Goal: Information Seeking & Learning: Learn about a topic

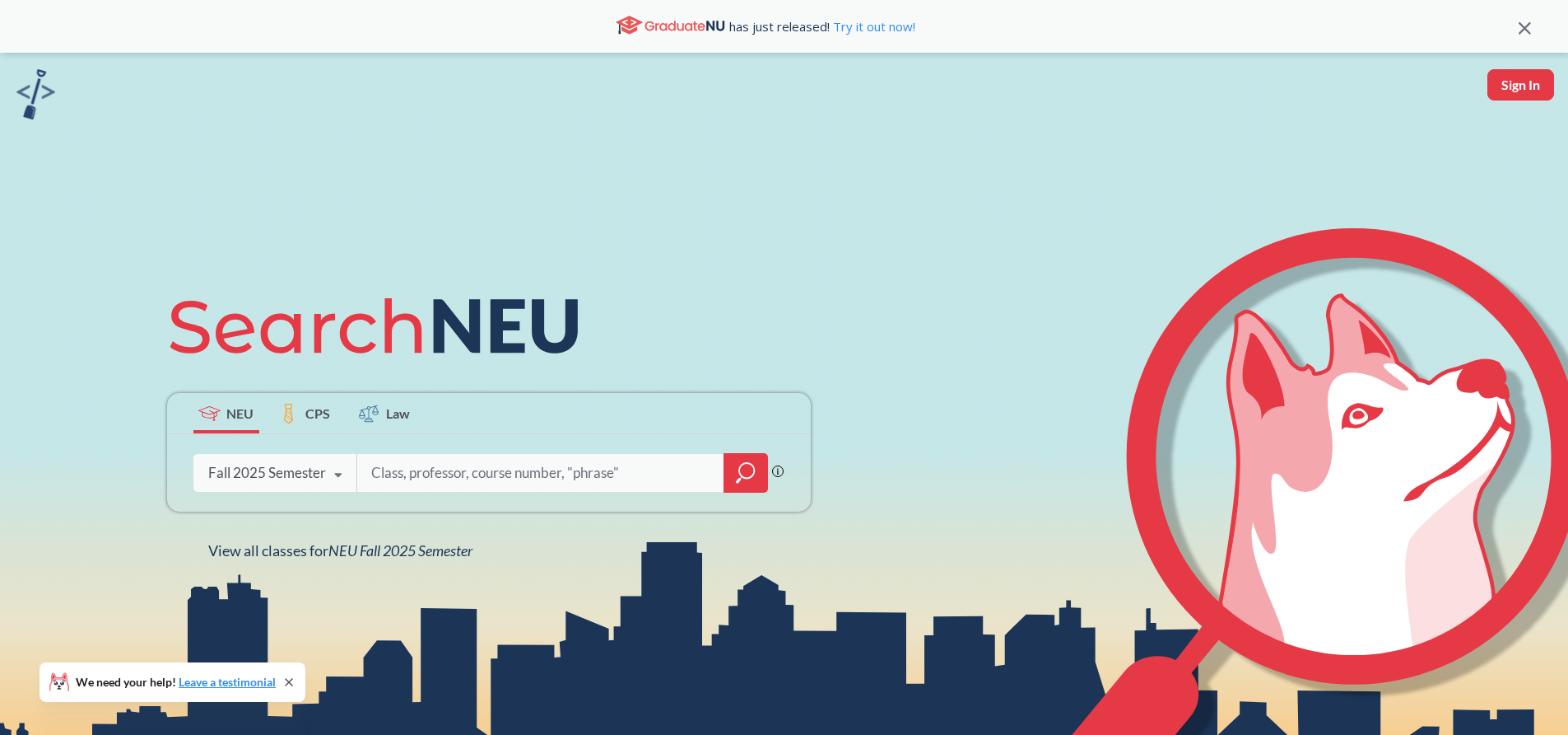
click at [468, 471] on input "search" at bounding box center [541, 472] width 342 height 35
click at [317, 482] on div "Fall 2025 Semester Fall 2025 Semester Summer 2 2025 Semester Summer Full 2025 S…" at bounding box center [276, 472] width 163 height 41
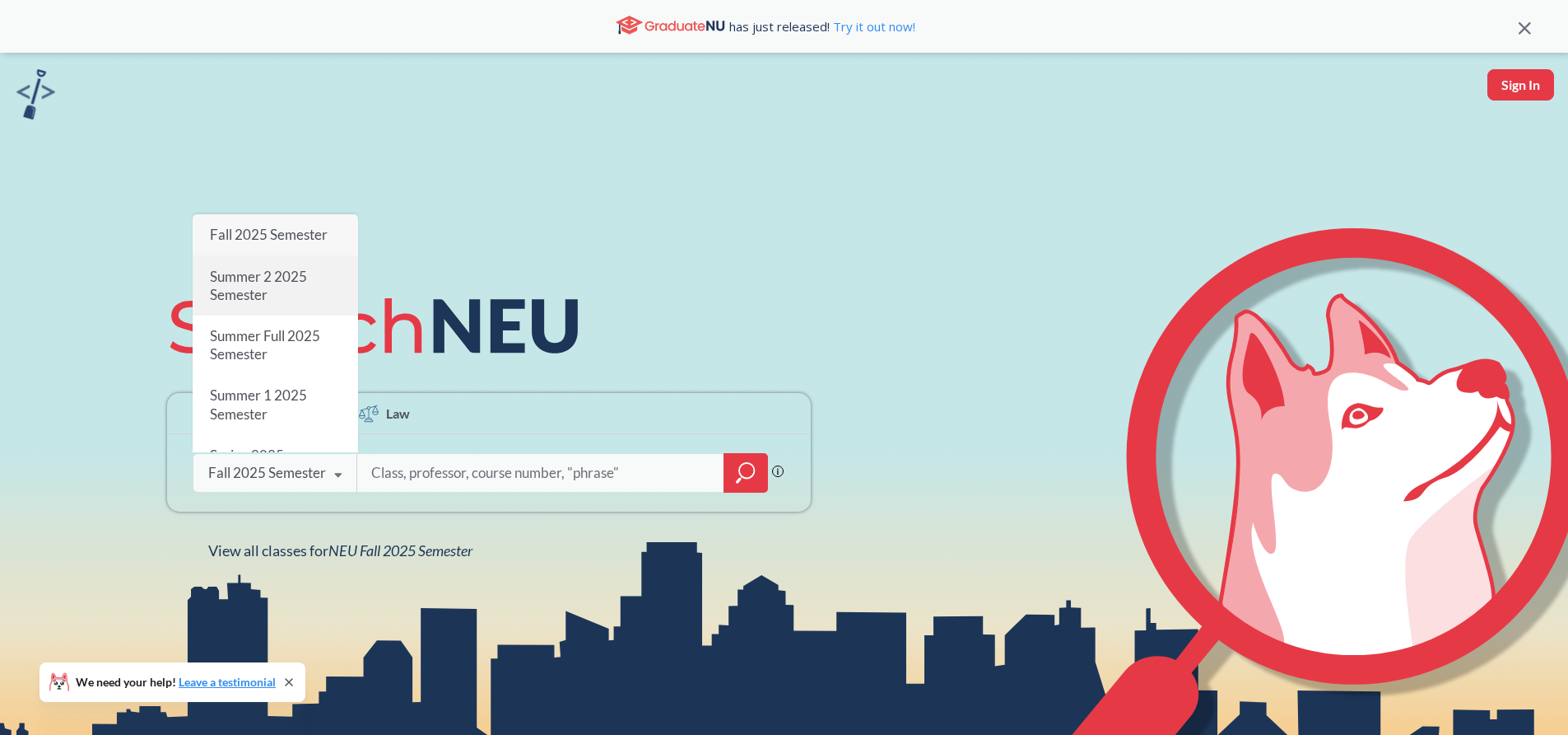
click at [287, 256] on div "Summer 2 2025 Semester" at bounding box center [276, 286] width 165 height 59
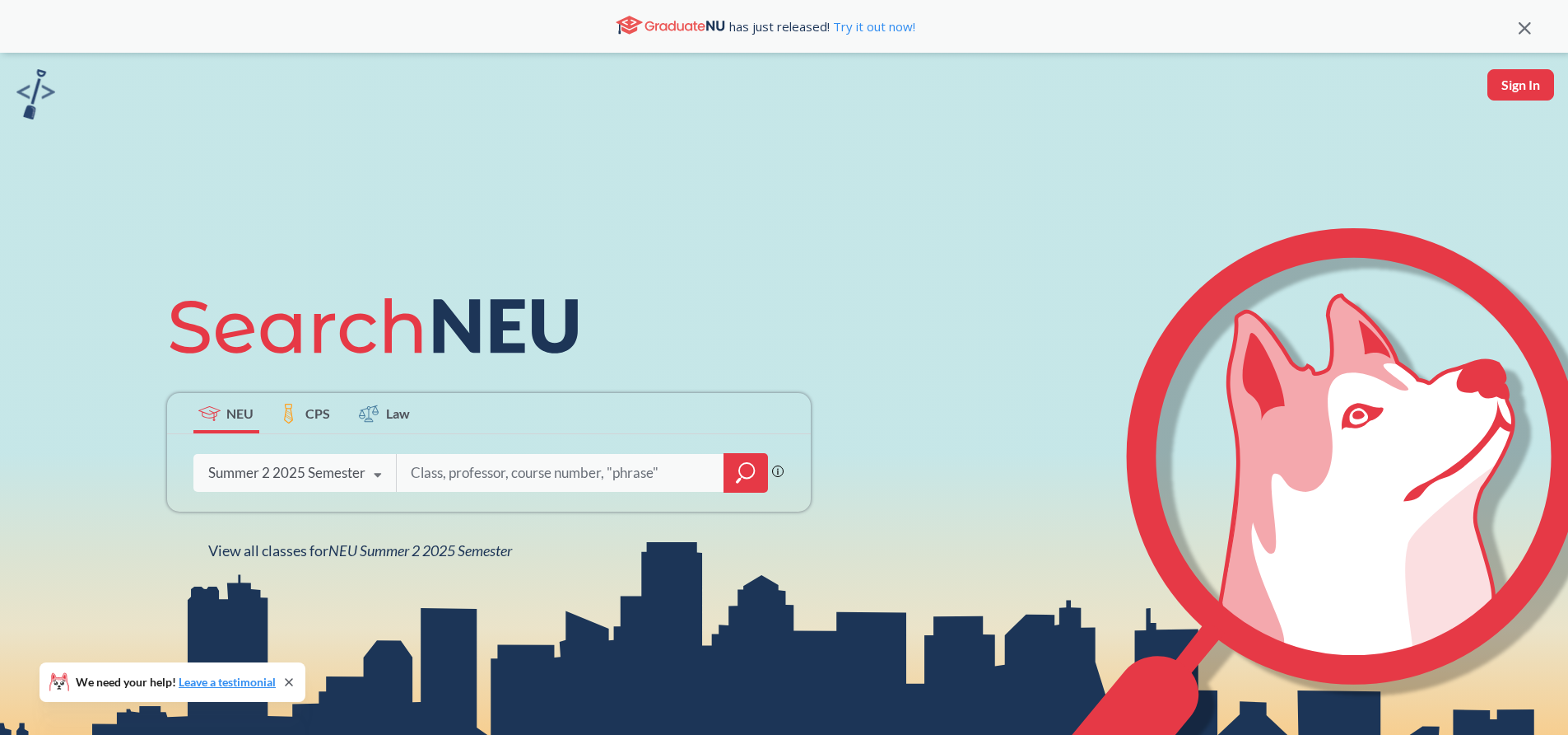
click at [484, 481] on input "search" at bounding box center [561, 472] width 303 height 35
type input "calculus 1"
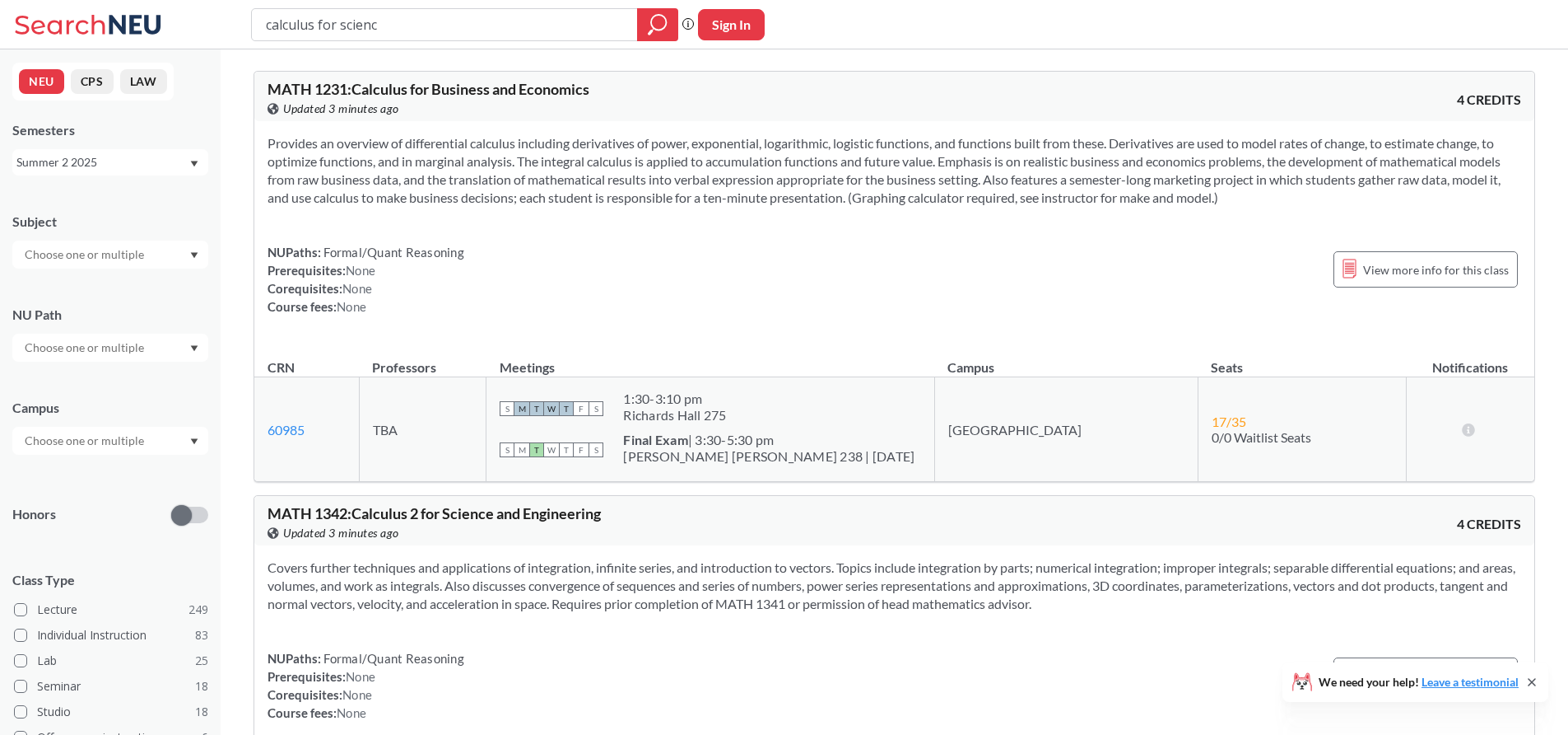
type input "calculus for science"
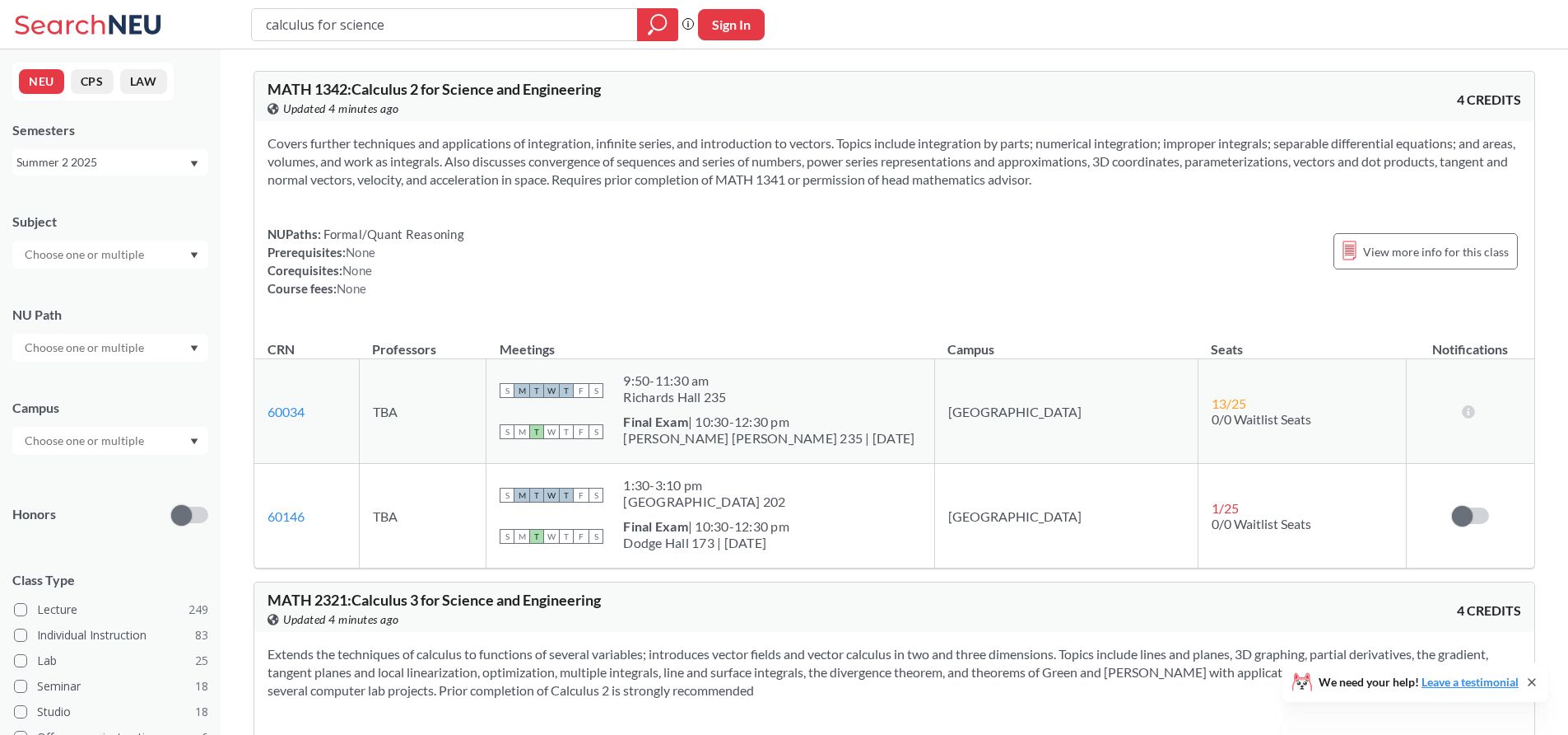
scroll to position [593, 0]
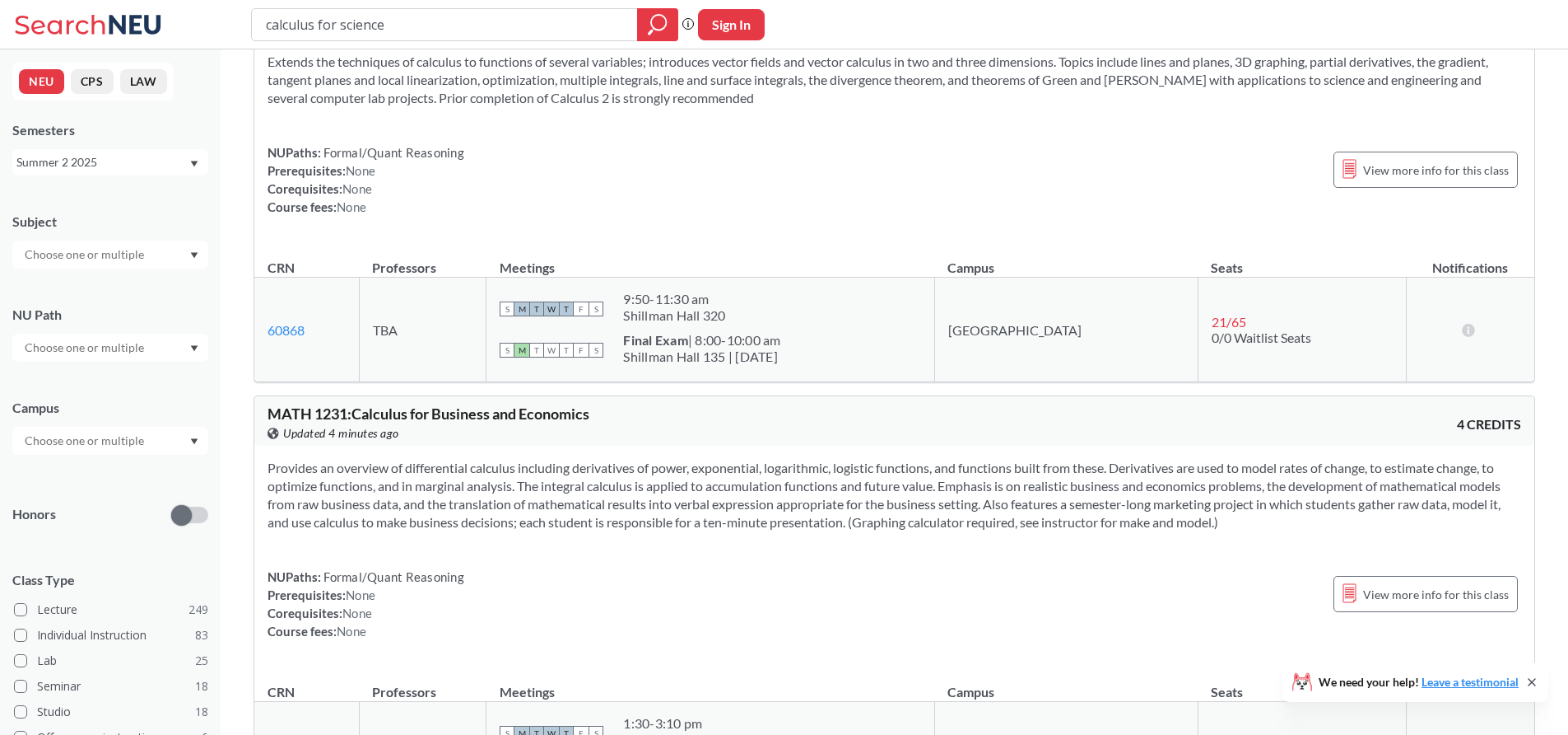
click at [169, 172] on div "Summer 2 2025" at bounding box center [110, 162] width 196 height 26
click at [136, 318] on div "Summer 1 2025" at bounding box center [110, 307] width 196 height 46
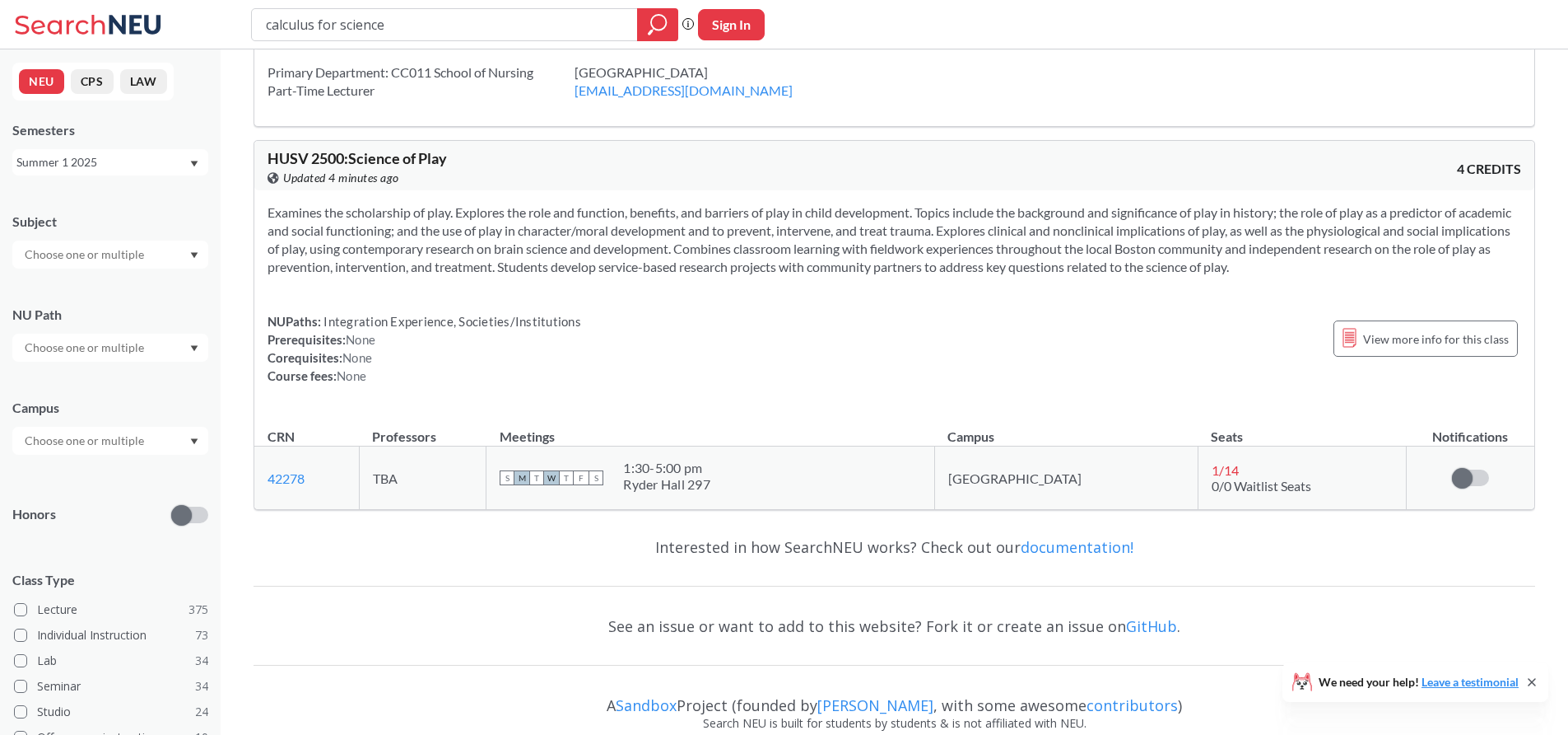
scroll to position [3266, 0]
